Goal: Information Seeking & Learning: Learn about a topic

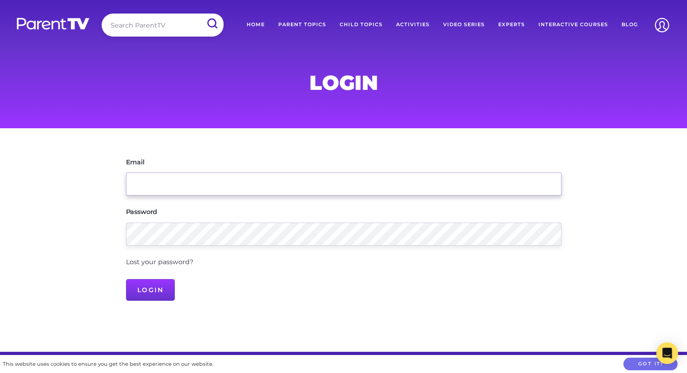
click at [421, 186] on input "Email" at bounding box center [344, 184] width 436 height 23
type input "[EMAIL_ADDRESS][DOMAIN_NAME]"
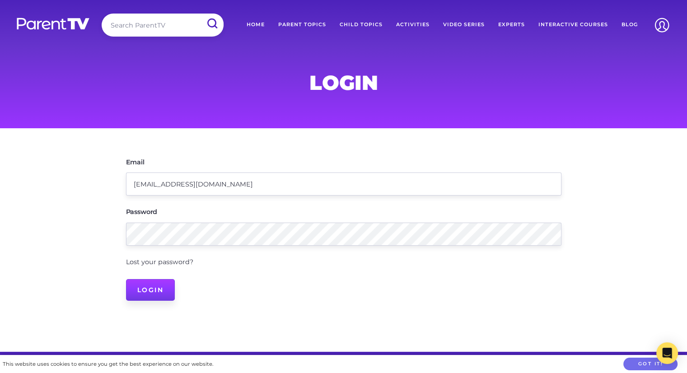
click at [150, 292] on input "Login" at bounding box center [150, 290] width 49 height 22
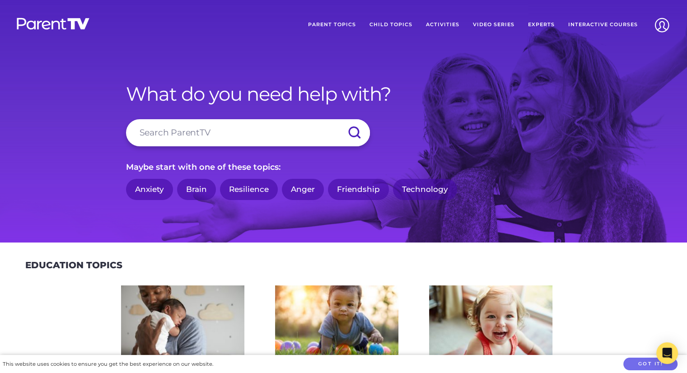
click at [199, 127] on input "search" at bounding box center [248, 132] width 244 height 27
type input "biting"
click at [338, 119] on input "submit" at bounding box center [354, 132] width 32 height 27
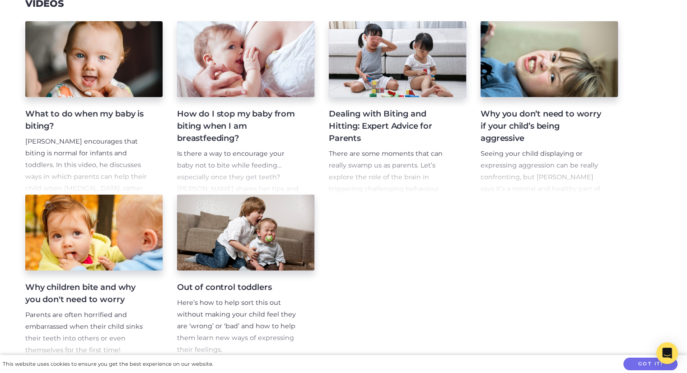
scroll to position [190, 0]
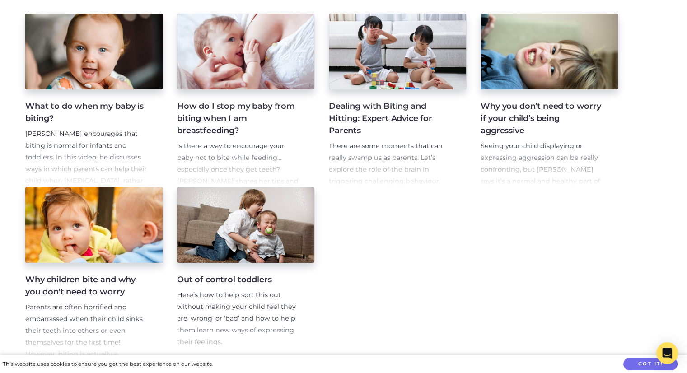
click at [100, 280] on h4 "Why children bite and why you don't need to worry" at bounding box center [86, 286] width 123 height 24
